Goal: Task Accomplishment & Management: Manage account settings

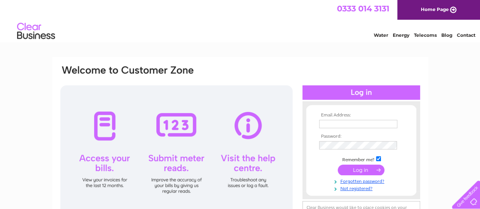
type input "MHMAMUN1@YAHOO.CO.UK"
click at [108, 166] on div at bounding box center [176, 151] width 232 height 133
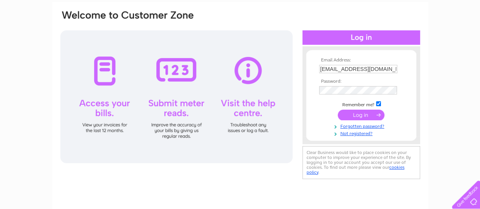
scroll to position [76, 0]
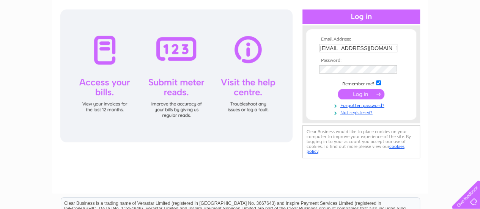
click at [355, 93] on input "submit" at bounding box center [361, 94] width 47 height 11
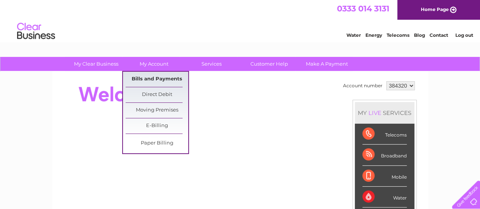
click at [143, 76] on link "Bills and Payments" at bounding box center [157, 79] width 63 height 15
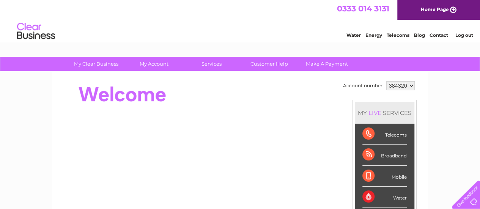
click at [386, 134] on div "Telecoms" at bounding box center [384, 134] width 44 height 21
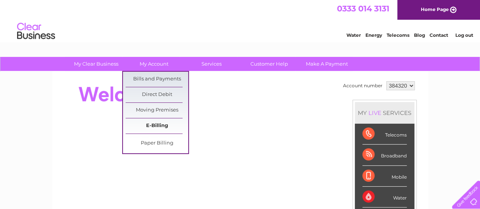
click at [152, 127] on link "E-Billing" at bounding box center [157, 125] width 63 height 15
